Goal: Task Accomplishment & Management: Manage account settings

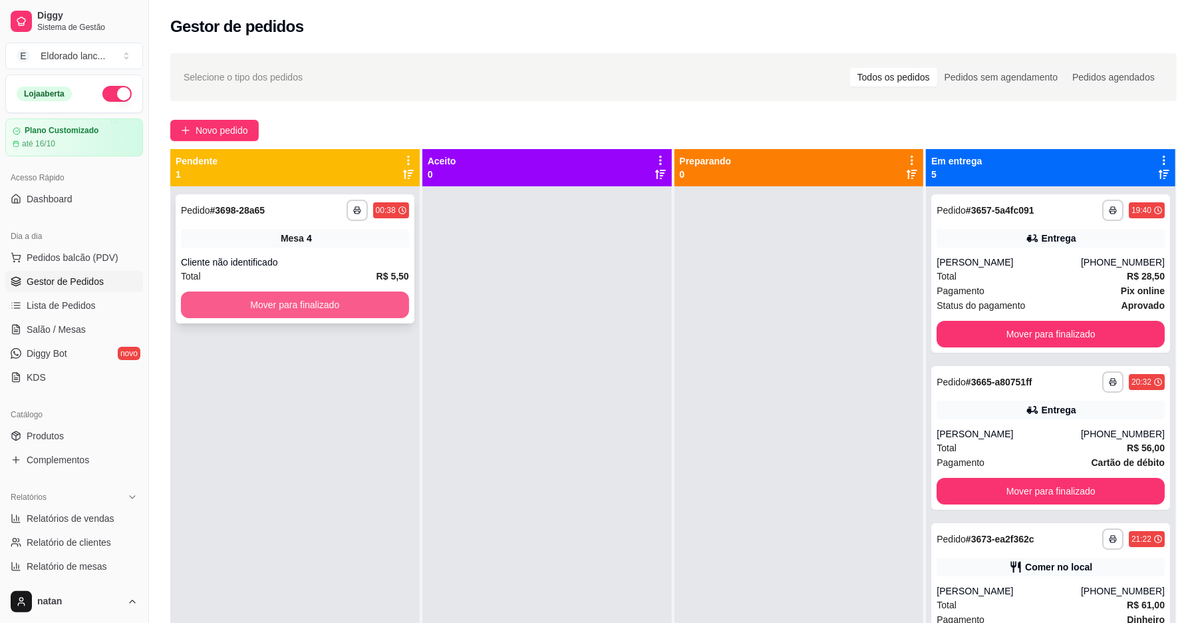
click at [285, 307] on button "Mover para finalizado" at bounding box center [295, 304] width 228 height 27
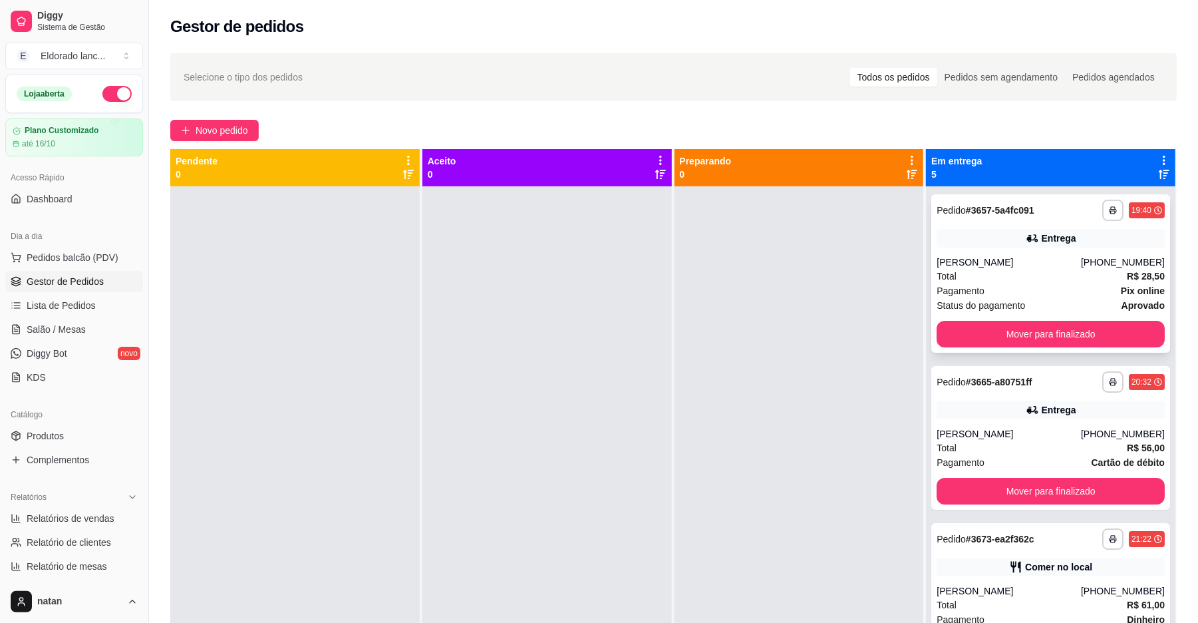
click at [1033, 261] on div "[PERSON_NAME]" at bounding box center [1009, 261] width 144 height 13
click at [1061, 323] on button "Mover para finalizado" at bounding box center [1051, 334] width 228 height 27
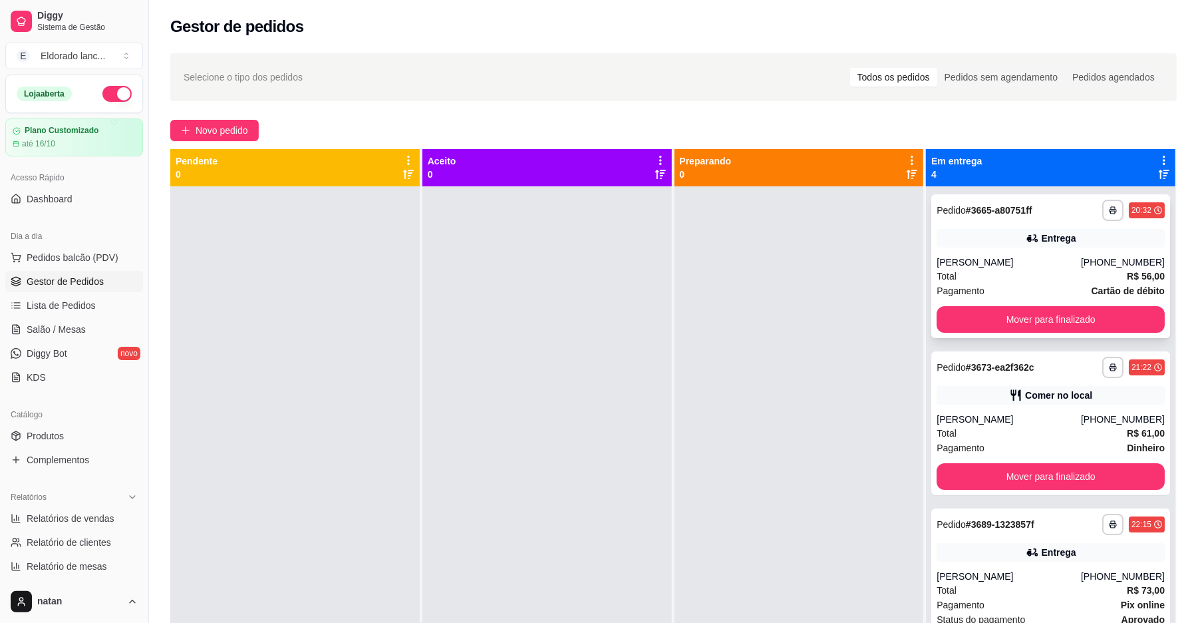
click at [1092, 242] on div "Entrega" at bounding box center [1051, 238] width 228 height 19
click at [1015, 325] on button "Mover para finalizado" at bounding box center [1050, 320] width 221 height 26
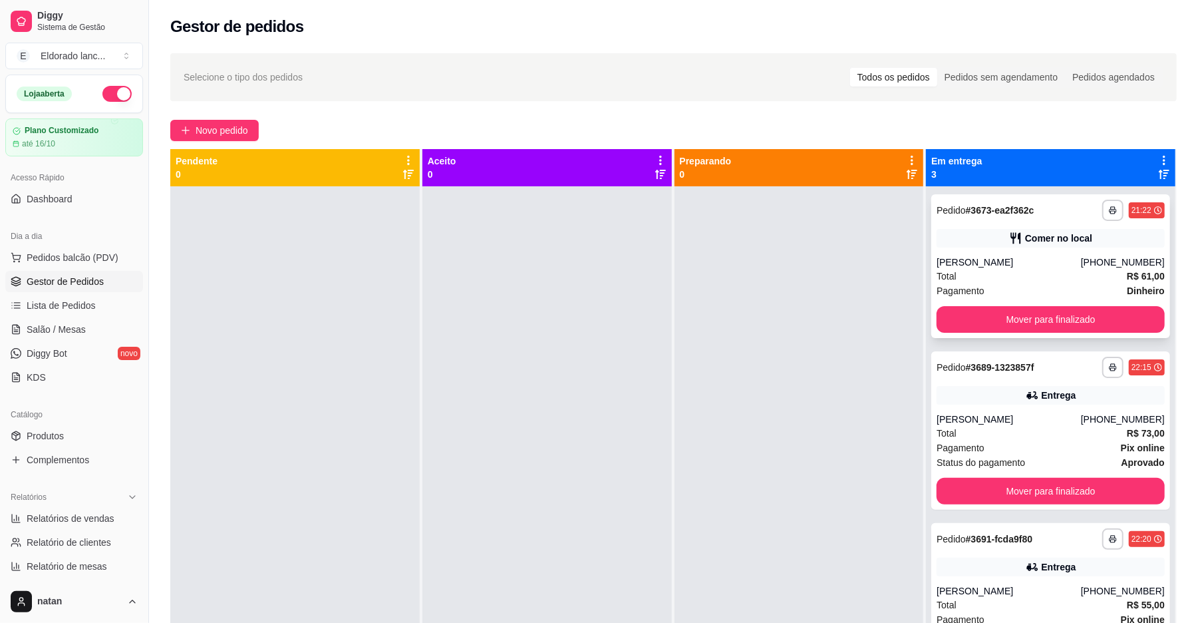
click at [1022, 263] on div "[PERSON_NAME]" at bounding box center [1009, 261] width 144 height 13
click at [1047, 329] on button "Mover para finalizado" at bounding box center [1051, 319] width 228 height 27
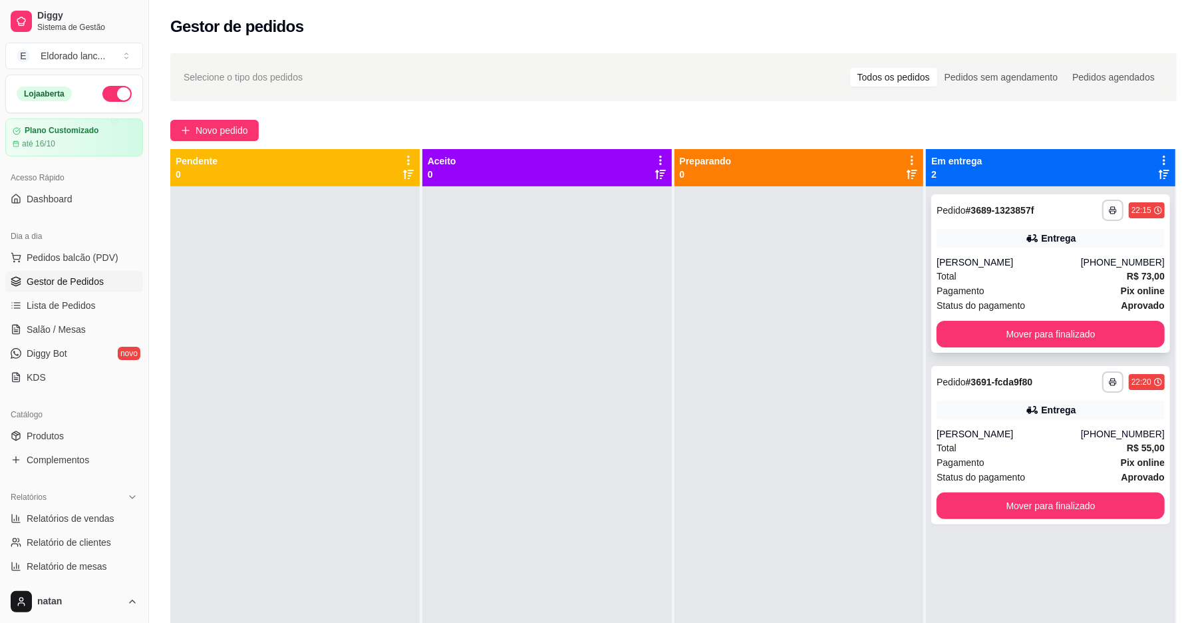
click at [1067, 272] on div "Total R$ 73,00" at bounding box center [1051, 276] width 228 height 15
click at [1096, 333] on button "Mover para finalizado" at bounding box center [1050, 334] width 221 height 26
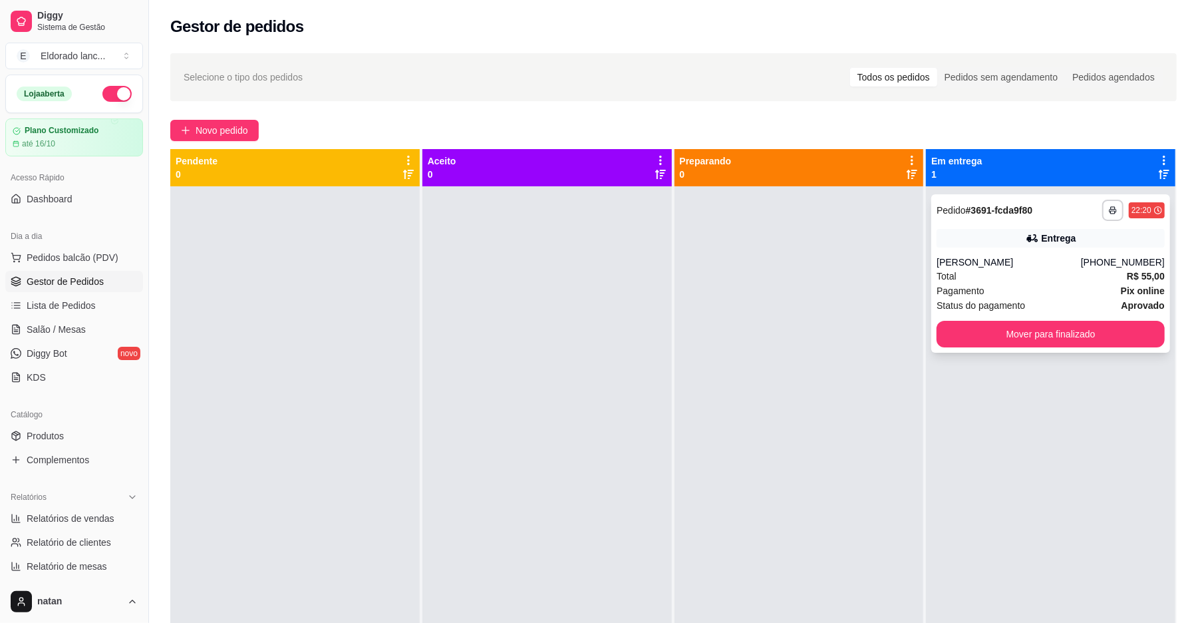
click at [1089, 267] on div "[PHONE_NUMBER]" at bounding box center [1123, 261] width 84 height 13
click at [1084, 331] on button "Mover para finalizado" at bounding box center [1050, 334] width 221 height 26
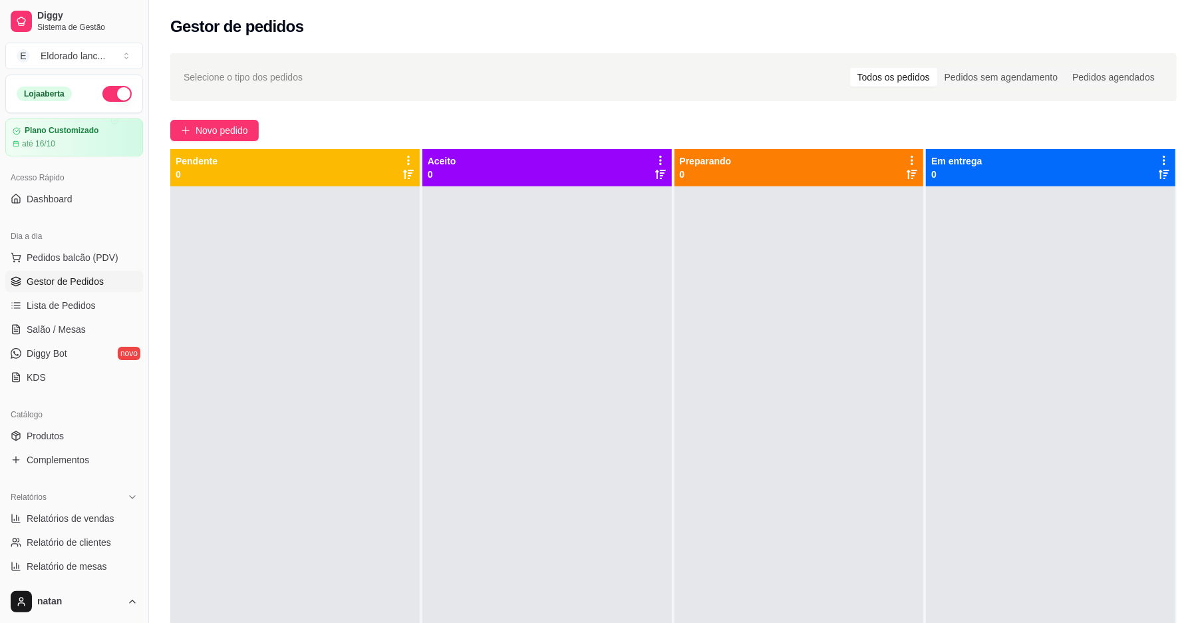
click at [106, 93] on button "button" at bounding box center [116, 94] width 29 height 16
